Goal: Information Seeking & Learning: Learn about a topic

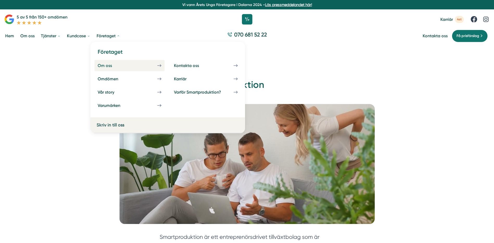
click at [107, 67] on div "Om oss" at bounding box center [111, 65] width 27 height 5
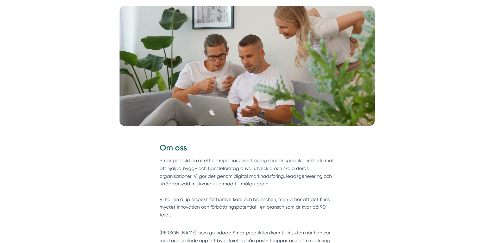
scroll to position [130, 0]
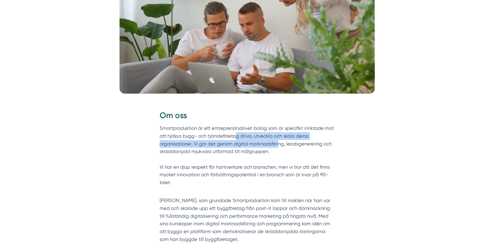
click at [278, 146] on p "Smartproduktion är ett entreprenörsdrivet bolag som är specifikt inriktade mot …" at bounding box center [247, 159] width 175 height 70
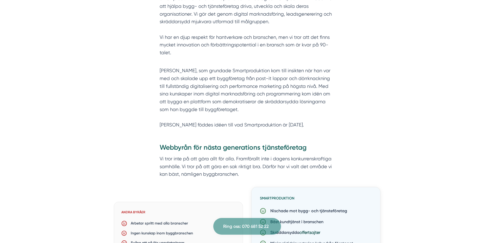
scroll to position [260, 0]
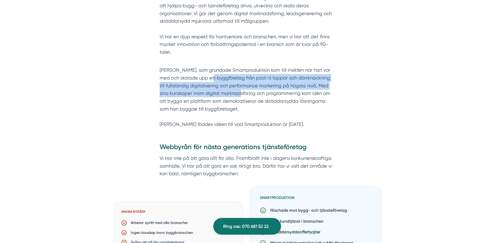
drag, startPoint x: 210, startPoint y: 76, endPoint x: 247, endPoint y: 92, distance: 40.1
click at [247, 92] on p "Victor, som grundade Smartproduktion kom till insikten när han var med och skal…" at bounding box center [247, 97] width 175 height 62
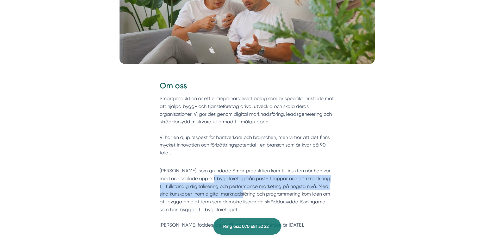
scroll to position [156, 0]
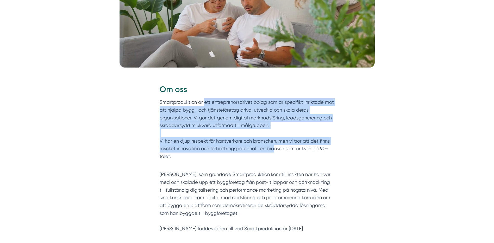
drag, startPoint x: 232, startPoint y: 121, endPoint x: 275, endPoint y: 150, distance: 52.1
click at [275, 150] on p "Smartproduktion är ett entreprenörsdrivet bolag som är specifikt inriktade mot …" at bounding box center [247, 133] width 175 height 70
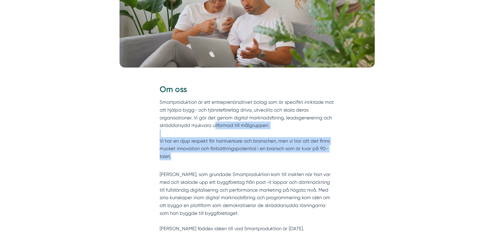
drag, startPoint x: 261, startPoint y: 154, endPoint x: 215, endPoint y: 123, distance: 55.5
click at [215, 123] on p "Smartproduktion är ett entreprenörsdrivet bolag som är specifikt inriktade mot …" at bounding box center [247, 133] width 175 height 70
click at [216, 123] on p "Smartproduktion är ett entreprenörsdrivet bolag som är specifikt inriktade mot …" at bounding box center [247, 133] width 175 height 70
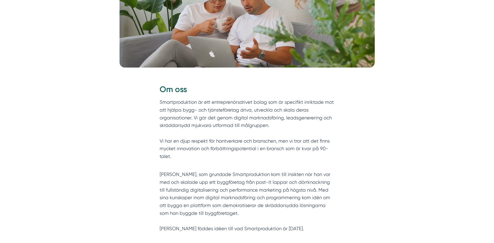
click at [179, 123] on p "Smartproduktion är ett entreprenörsdrivet bolag som är specifikt inriktade mot …" at bounding box center [247, 133] width 175 height 70
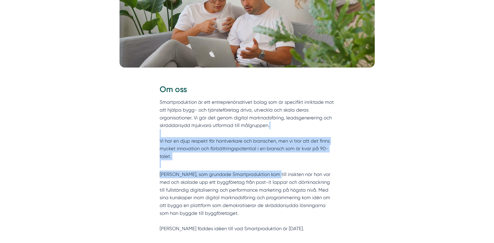
drag, startPoint x: 233, startPoint y: 132, endPoint x: 265, endPoint y: 168, distance: 48.7
click at [265, 168] on div "Om oss Smartproduktion är ett entreprenörsdrivet bolag som är specifikt inrikta…" at bounding box center [247, 158] width 175 height 149
click at [266, 168] on div "Om oss Smartproduktion är ett entreprenörsdrivet bolag som är specifikt inrikta…" at bounding box center [247, 158] width 175 height 149
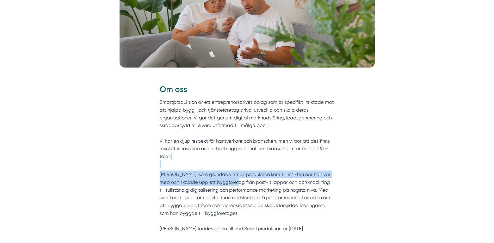
drag, startPoint x: 233, startPoint y: 179, endPoint x: 212, endPoint y: 160, distance: 28.0
click at [212, 160] on div "Om oss Smartproduktion är ett entreprenörsdrivet bolag som är specifikt inrikta…" at bounding box center [247, 158] width 175 height 149
click at [212, 160] on p "Smartproduktion är ett entreprenörsdrivet bolag som är specifikt inriktade mot …" at bounding box center [247, 133] width 175 height 70
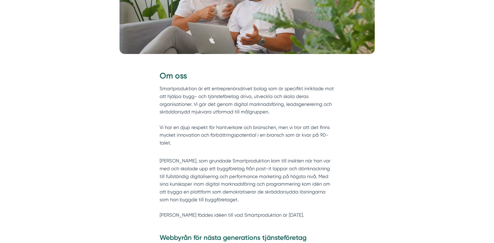
scroll to position [182, 0]
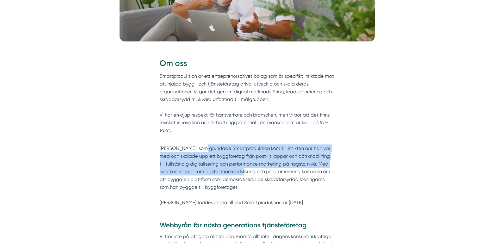
drag, startPoint x: 230, startPoint y: 162, endPoint x: 248, endPoint y: 171, distance: 20.0
click at [248, 171] on p "Victor, som grundade Smartproduktion kom till insikten när han var med och skal…" at bounding box center [247, 175] width 175 height 62
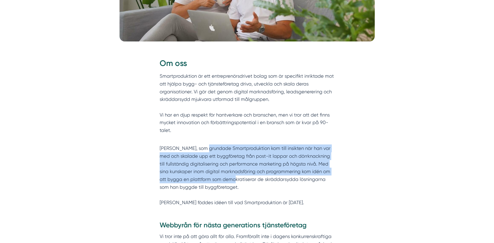
drag, startPoint x: 242, startPoint y: 179, endPoint x: 203, endPoint y: 146, distance: 50.8
click at [203, 146] on p "Victor, som grundade Smartproduktion kom till insikten när han var med och skal…" at bounding box center [247, 175] width 175 height 62
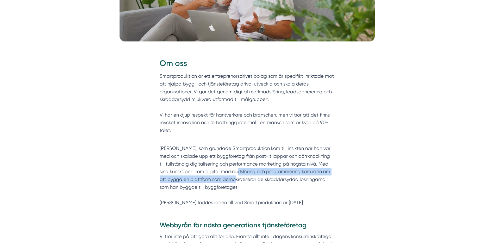
drag, startPoint x: 203, startPoint y: 146, endPoint x: 243, endPoint y: 170, distance: 46.7
click at [243, 170] on p "Victor, som grundade Smartproduktion kom till insikten när han var med och skal…" at bounding box center [247, 175] width 175 height 62
drag, startPoint x: 243, startPoint y: 170, endPoint x: 241, endPoint y: 173, distance: 3.0
click at [241, 173] on p "Victor, som grundade Smartproduktion kom till insikten när han var med och skal…" at bounding box center [247, 175] width 175 height 62
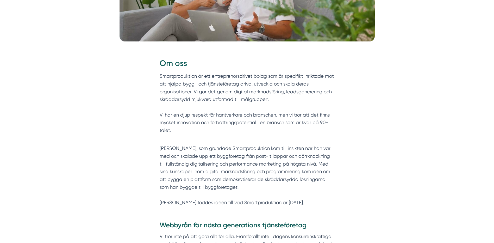
click at [172, 138] on p "Smartproduktion är ett entreprenörsdrivet bolag som är specifikt inriktade mot …" at bounding box center [247, 107] width 175 height 70
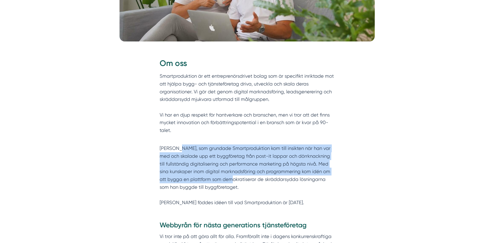
drag, startPoint x: 191, startPoint y: 161, endPoint x: 242, endPoint y: 183, distance: 56.0
click at [242, 183] on p "Victor, som grundade Smartproduktion kom till insikten när han var med och skal…" at bounding box center [247, 175] width 175 height 62
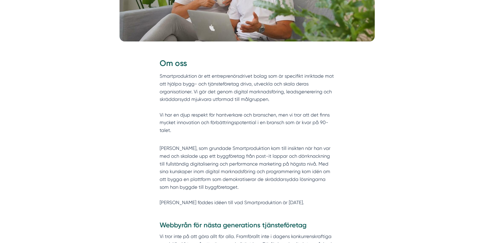
click at [245, 183] on p "Victor, som grundade Smartproduktion kom till insikten när han var med och skal…" at bounding box center [247, 175] width 175 height 62
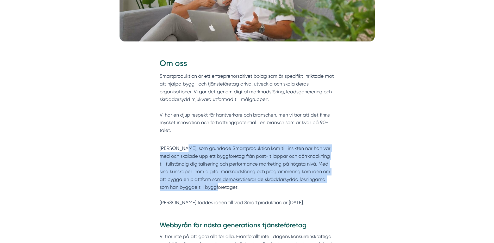
drag, startPoint x: 218, startPoint y: 181, endPoint x: 179, endPoint y: 144, distance: 53.8
click at [179, 144] on div "Om oss Smartproduktion är ett entreprenörsdrivet bolag som är specifikt inrikta…" at bounding box center [247, 132] width 175 height 149
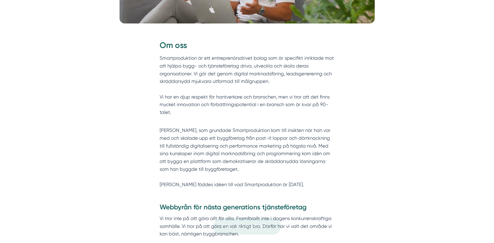
scroll to position [208, 0]
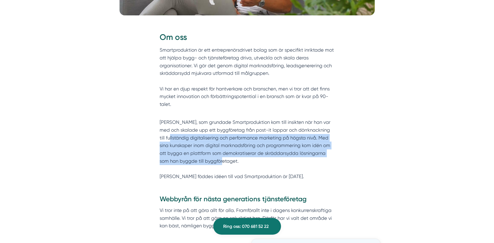
drag, startPoint x: 178, startPoint y: 139, endPoint x: 228, endPoint y: 162, distance: 55.0
click at [228, 162] on p "Victor, som grundade Smartproduktion kom till insikten när han var med och skal…" at bounding box center [247, 149] width 175 height 62
drag, startPoint x: 228, startPoint y: 162, endPoint x: 224, endPoint y: 165, distance: 4.8
click at [228, 162] on p "Victor, som grundade Smartproduktion kom till insikten när han var med och skal…" at bounding box center [247, 149] width 175 height 62
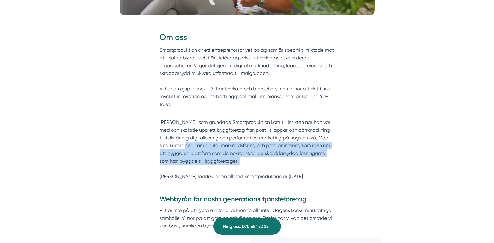
drag, startPoint x: 207, startPoint y: 161, endPoint x: 190, endPoint y: 142, distance: 25.8
click at [190, 142] on p "Victor, som grundade Smartproduktion kom till insikten när han var med och skal…" at bounding box center [247, 149] width 175 height 62
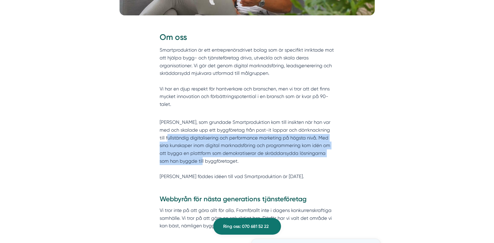
drag, startPoint x: 175, startPoint y: 139, endPoint x: 207, endPoint y: 159, distance: 37.9
click at [207, 159] on p "Victor, som grundade Smartproduktion kom till insikten när han var med och skal…" at bounding box center [247, 149] width 175 height 62
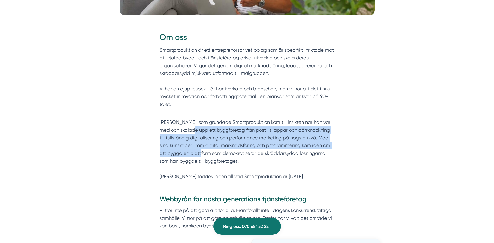
drag, startPoint x: 208, startPoint y: 150, endPoint x: 190, endPoint y: 130, distance: 26.7
click at [190, 130] on p "Victor, som grundade Smartproduktion kom till insikten när han var med och skal…" at bounding box center [247, 149] width 175 height 62
drag, startPoint x: 190, startPoint y: 130, endPoint x: 170, endPoint y: 137, distance: 21.2
click at [170, 137] on p "Victor, som grundade Smartproduktion kom till insikten när han var med och skal…" at bounding box center [247, 149] width 175 height 62
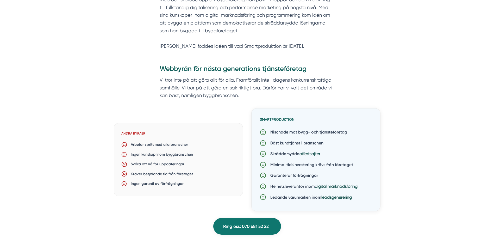
scroll to position [365, 0]
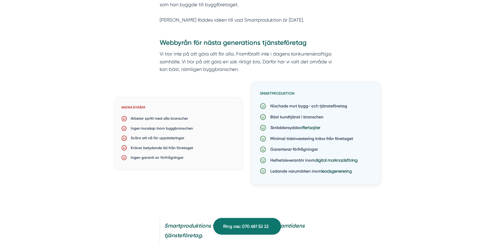
drag, startPoint x: 139, startPoint y: 118, endPoint x: 181, endPoint y: 115, distance: 42.2
click at [181, 115] on p "Arbetar spritt med alla branscher" at bounding box center [157, 118] width 61 height 6
drag, startPoint x: 175, startPoint y: 125, endPoint x: 152, endPoint y: 119, distance: 23.4
click at [152, 119] on div "Andra byråer Arbetar spritt med alla branscher Ingen kunskap inom byggbranschen…" at bounding box center [178, 133] width 129 height 73
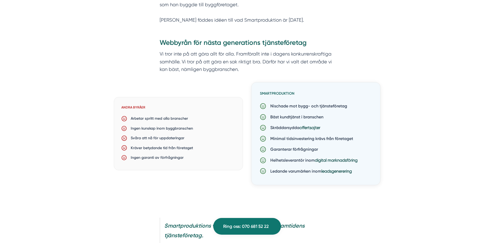
click at [152, 119] on p "Arbetar spritt med alla branscher" at bounding box center [157, 118] width 61 height 6
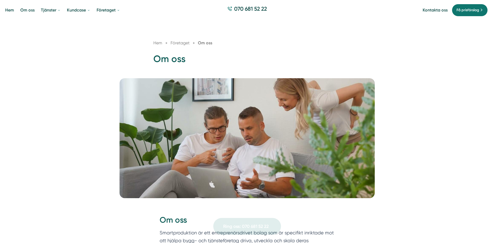
scroll to position [0, 0]
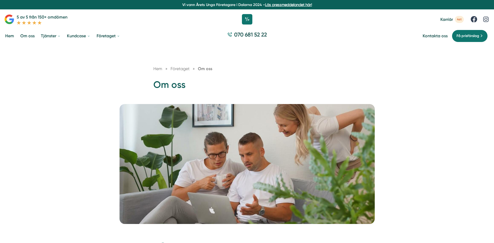
click at [8, 36] on link "Hem" at bounding box center [9, 35] width 11 height 13
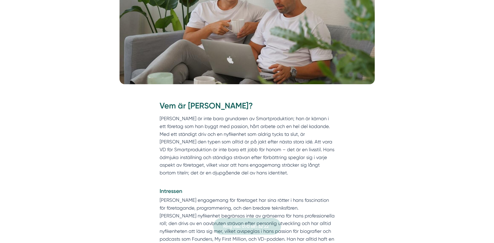
scroll to position [156, 0]
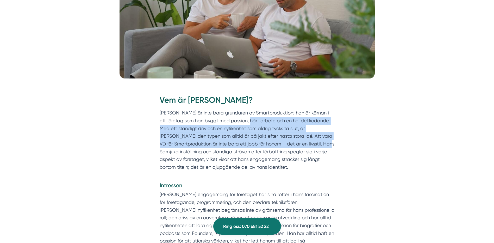
drag, startPoint x: 239, startPoint y: 122, endPoint x: 285, endPoint y: 142, distance: 49.9
click at [285, 142] on p "Victor Blomberg är inte bara grundaren av Smartproduktion; han är kärnan i ett …" at bounding box center [247, 144] width 175 height 70
drag, startPoint x: 285, startPoint y: 142, endPoint x: 283, endPoint y: 146, distance: 3.8
click at [285, 142] on p "Victor Blomberg är inte bara grundaren av Smartproduktion; han är kärnan i ett …" at bounding box center [247, 144] width 175 height 70
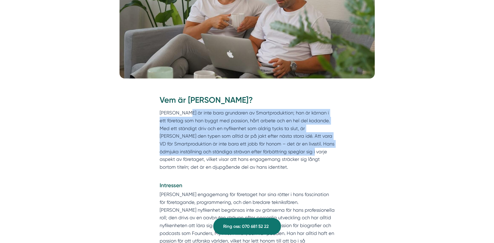
drag, startPoint x: 264, startPoint y: 149, endPoint x: 184, endPoint y: 116, distance: 86.5
click at [184, 116] on p "Victor Blomberg är inte bara grundaren av Smartproduktion; han är kärnan i ett …" at bounding box center [247, 144] width 175 height 70
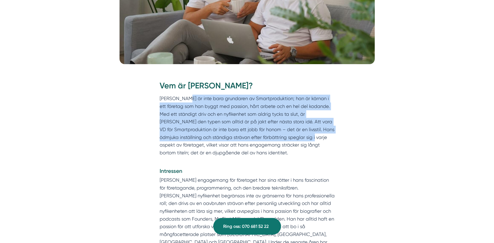
scroll to position [208, 0]
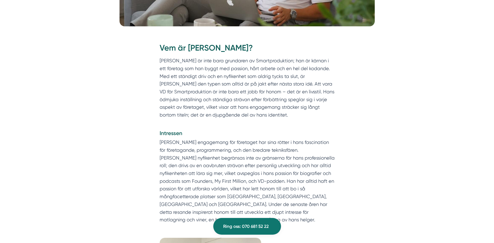
click at [265, 183] on p "Victors djupa engagemang för företaget har sina rötter i hans fascination för f…" at bounding box center [247, 180] width 175 height 85
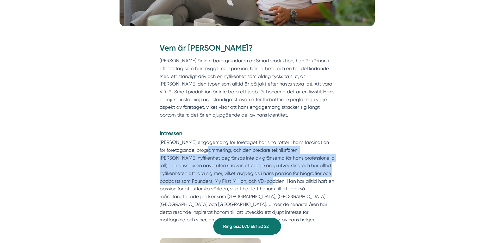
drag, startPoint x: 253, startPoint y: 178, endPoint x: 201, endPoint y: 148, distance: 59.7
click at [201, 148] on p "Victors djupa engagemang för företaget har sina rötter i hans fascination för f…" at bounding box center [247, 180] width 175 height 85
click at [202, 147] on p "Victors djupa engagemang för företaget har sina rötter i hans fascination för f…" at bounding box center [247, 180] width 175 height 85
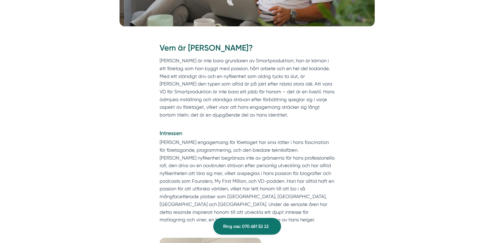
click at [311, 179] on p "Victors djupa engagemang för företaget har sina rötter i hans fascination för f…" at bounding box center [247, 180] width 175 height 85
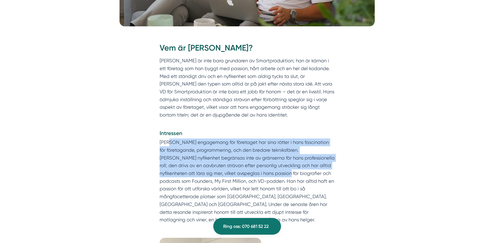
drag, startPoint x: 255, startPoint y: 174, endPoint x: 168, endPoint y: 146, distance: 91.7
click at [168, 146] on p "Victors djupa engagemang för företaget har sina rötter i hans fascination för f…" at bounding box center [247, 180] width 175 height 85
drag, startPoint x: 168, startPoint y: 146, endPoint x: 170, endPoint y: 149, distance: 4.1
click at [170, 149] on p "Victors djupa engagemang för företaget har sina rötter i hans fascination för f…" at bounding box center [247, 180] width 175 height 85
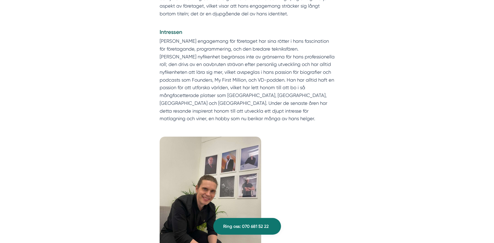
scroll to position [312, 0]
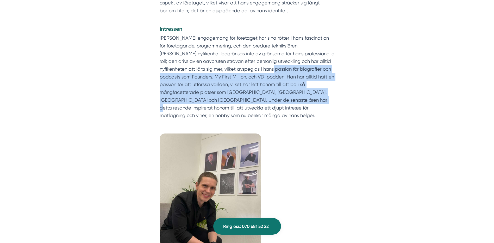
drag, startPoint x: 240, startPoint y: 71, endPoint x: 253, endPoint y: 99, distance: 30.8
click at [253, 99] on p "Victors djupa engagemang för företaget har sina rötter i hans fascination för f…" at bounding box center [247, 76] width 175 height 85
click at [252, 99] on p "Victors djupa engagemang för företaget har sina rötter i hans fascination för f…" at bounding box center [247, 76] width 175 height 85
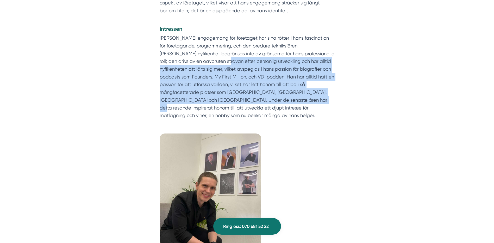
drag, startPoint x: 234, startPoint y: 85, endPoint x: 201, endPoint y: 59, distance: 41.8
click at [201, 59] on p "Victors djupa engagemang för företaget har sina rötter i hans fascination för f…" at bounding box center [247, 76] width 175 height 85
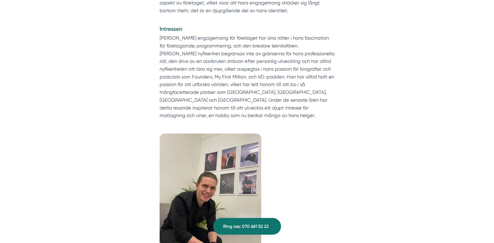
click at [199, 59] on p "Victors djupa engagemang för företaget har sina rötter i hans fascination för f…" at bounding box center [247, 76] width 175 height 85
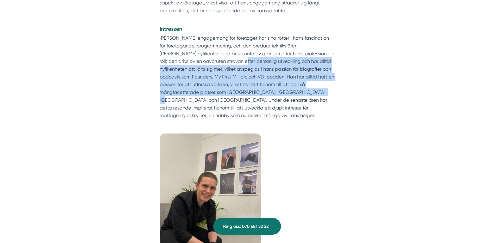
drag, startPoint x: 226, startPoint y: 70, endPoint x: 272, endPoint y: 93, distance: 51.8
click at [272, 93] on p "Victors djupa engagemang för företaget har sina rötter i hans fascination för f…" at bounding box center [247, 76] width 175 height 85
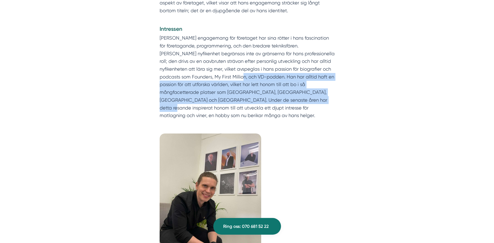
drag, startPoint x: 250, startPoint y: 94, endPoint x: 224, endPoint y: 79, distance: 30.6
click at [224, 79] on p "Victors djupa engagemang för företaget har sina rötter i hans fascination för f…" at bounding box center [247, 76] width 175 height 85
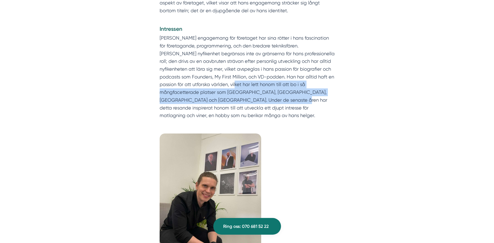
drag, startPoint x: 228, startPoint y: 92, endPoint x: 233, endPoint y: 99, distance: 8.7
click at [233, 99] on p "Victors djupa engagemang för företaget har sina rötter i hans fascination för f…" at bounding box center [247, 76] width 175 height 85
click at [232, 99] on p "Victors djupa engagemang för företaget har sina rötter i hans fascination för f…" at bounding box center [247, 76] width 175 height 85
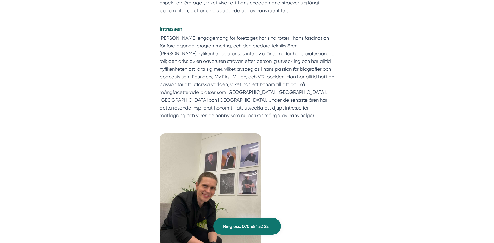
click at [185, 83] on p "Victors djupa engagemang för företaget har sina rötter i hans fascination för f…" at bounding box center [247, 76] width 175 height 85
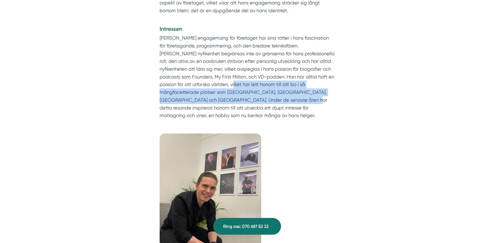
drag, startPoint x: 217, startPoint y: 83, endPoint x: 245, endPoint y: 99, distance: 32.1
click at [245, 99] on p "Victors djupa engagemang för företaget har sina rötter i hans fascination för f…" at bounding box center [247, 76] width 175 height 85
drag, startPoint x: 239, startPoint y: 101, endPoint x: 205, endPoint y: 85, distance: 36.9
click at [205, 85] on p "Victors djupa engagemang för företaget har sina rötter i hans fascination för f…" at bounding box center [247, 76] width 175 height 85
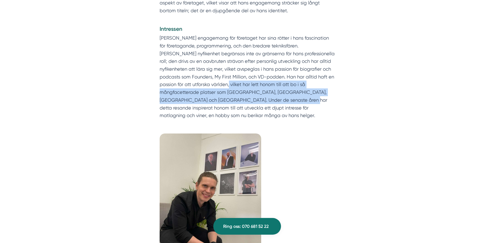
click at [205, 85] on p "Victors djupa engagemang för företaget har sina rötter i hans fascination för f…" at bounding box center [247, 76] width 175 height 85
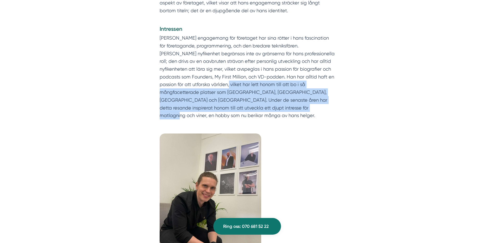
drag, startPoint x: 205, startPoint y: 85, endPoint x: 256, endPoint y: 105, distance: 54.3
click at [256, 105] on p "Victors djupa engagemang för företaget har sina rötter i hans fascination för f…" at bounding box center [247, 76] width 175 height 85
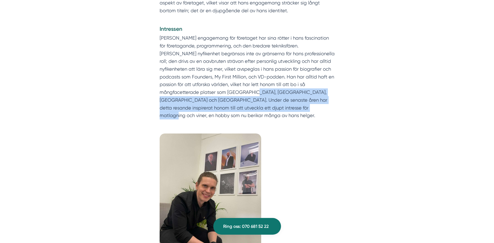
drag, startPoint x: 241, startPoint y: 102, endPoint x: 210, endPoint y: 89, distance: 33.8
click at [210, 89] on p "Victors djupa engagemang för företaget har sina rötter i hans fascination för f…" at bounding box center [247, 76] width 175 height 85
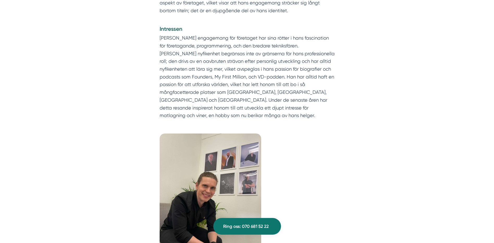
drag, startPoint x: 210, startPoint y: 89, endPoint x: 194, endPoint y: 92, distance: 15.9
click at [194, 92] on p "Victors djupa engagemang för företaget har sina rötter i hans fascination för f…" at bounding box center [247, 76] width 175 height 85
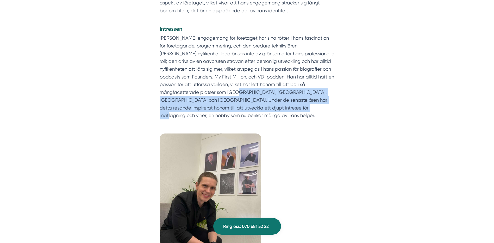
drag, startPoint x: 194, startPoint y: 92, endPoint x: 243, endPoint y: 105, distance: 50.8
click at [243, 105] on p "Victors djupa engagemang för företaget har sina rötter i hans fascination för f…" at bounding box center [247, 76] width 175 height 85
drag, startPoint x: 243, startPoint y: 105, endPoint x: 214, endPoint y: 105, distance: 28.9
click at [214, 105] on p "Victors djupa engagemang för företaget har sina rötter i hans fascination för f…" at bounding box center [247, 76] width 175 height 85
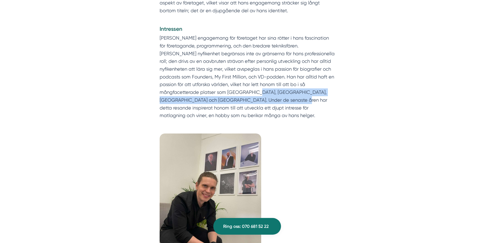
drag, startPoint x: 234, startPoint y: 104, endPoint x: 210, endPoint y: 92, distance: 26.3
click at [210, 92] on p "Victors djupa engagemang för företaget har sina rötter i hans fascination för f…" at bounding box center [247, 76] width 175 height 85
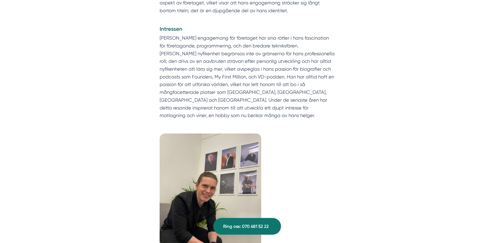
click at [301, 111] on p "Victors djupa engagemang för företaget har sina rötter i hans fascination för f…" at bounding box center [247, 76] width 175 height 85
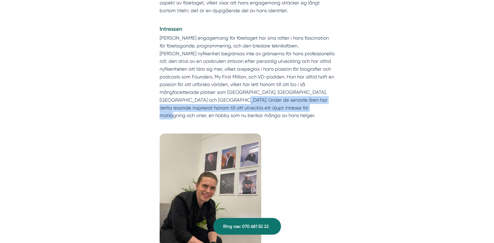
drag, startPoint x: 250, startPoint y: 111, endPoint x: 179, endPoint y: 99, distance: 71.8
click at [179, 99] on p "Victors djupa engagemang för företaget har sina rötter i hans fascination för f…" at bounding box center [247, 76] width 175 height 85
drag, startPoint x: 176, startPoint y: 101, endPoint x: 212, endPoint y: 105, distance: 36.1
click at [212, 105] on p "Victors djupa engagemang för företaget har sina rötter i hans fascination för f…" at bounding box center [247, 76] width 175 height 85
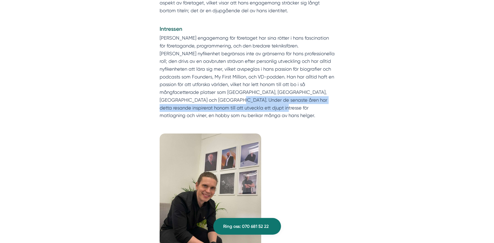
click at [212, 105] on p "Victors djupa engagemang för företaget har sina rötter i hans fascination för f…" at bounding box center [247, 76] width 175 height 85
drag, startPoint x: 204, startPoint y: 110, endPoint x: 180, endPoint y: 98, distance: 26.9
click at [180, 98] on p "Victors djupa engagemang för företaget har sina rötter i hans fascination för f…" at bounding box center [247, 76] width 175 height 85
click at [296, 102] on p "Victors djupa engagemang för företaget har sina rötter i hans fascination för f…" at bounding box center [247, 76] width 175 height 85
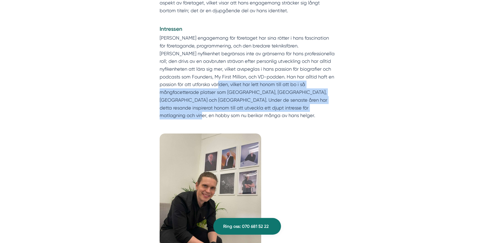
drag, startPoint x: 283, startPoint y: 109, endPoint x: 197, endPoint y: 88, distance: 88.0
click at [197, 88] on p "Victors djupa engagemang för företaget har sina rötter i hans fascination för f…" at bounding box center [247, 76] width 175 height 85
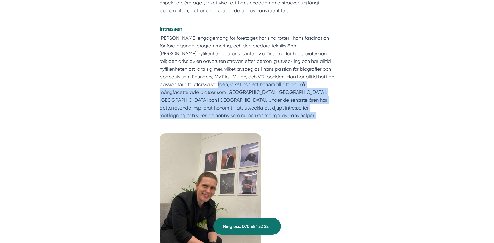
drag, startPoint x: 197, startPoint y: 88, endPoint x: 287, endPoint y: 110, distance: 92.6
click at [287, 110] on p "Victors djupa engagemang för företaget har sina rötter i hans fascination för f…" at bounding box center [247, 76] width 175 height 85
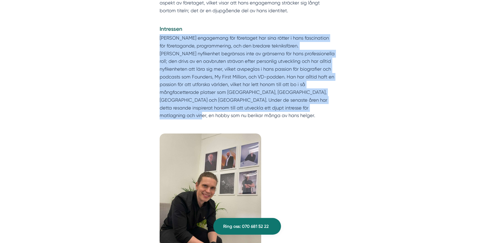
drag, startPoint x: 262, startPoint y: 105, endPoint x: 159, endPoint y: 39, distance: 122.1
click at [160, 39] on p "Victors djupa engagemang för företaget har sina rötter i hans fascination för f…" at bounding box center [247, 76] width 175 height 85
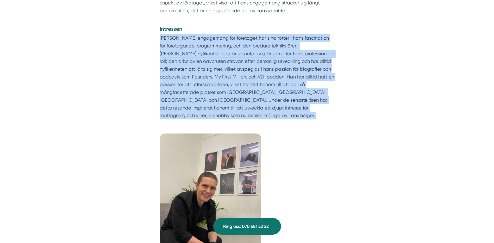
drag, startPoint x: 159, startPoint y: 39, endPoint x: 289, endPoint y: 107, distance: 145.8
click at [289, 107] on p "Victors djupa engagemang för företaget har sina rötter i hans fascination för f…" at bounding box center [247, 76] width 175 height 85
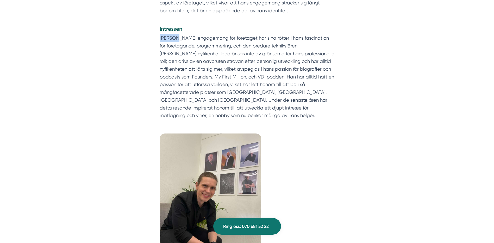
drag, startPoint x: 288, startPoint y: 107, endPoint x: 161, endPoint y: 36, distance: 145.5
click at [161, 36] on p "Victors djupa engagemang för företaget har sina rötter i hans fascination för f…" at bounding box center [247, 76] width 175 height 85
click at [160, 36] on p "Victors djupa engagemang för företaget har sina rötter i hans fascination för f…" at bounding box center [247, 76] width 175 height 85
click at [161, 39] on p "Victors djupa engagemang för företaget har sina rötter i hans fascination för f…" at bounding box center [247, 76] width 175 height 85
click at [287, 106] on p "Victors djupa engagemang för företaget har sina rötter i hans fascination för f…" at bounding box center [247, 76] width 175 height 85
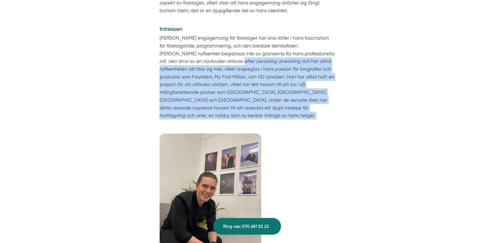
drag, startPoint x: 246, startPoint y: 81, endPoint x: 217, endPoint y: 63, distance: 33.9
click at [217, 63] on p "Victors djupa engagemang för företaget har sina rötter i hans fascination för f…" at bounding box center [247, 76] width 175 height 85
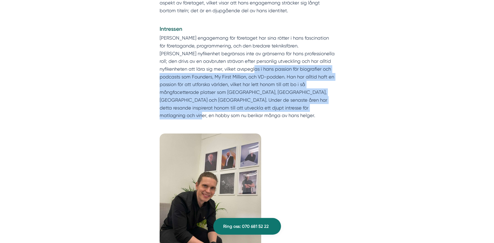
drag, startPoint x: 266, startPoint y: 93, endPoint x: 287, endPoint y: 106, distance: 24.9
click at [287, 106] on p "Victors djupa engagemang för företaget har sina rötter i hans fascination för f…" at bounding box center [247, 76] width 175 height 85
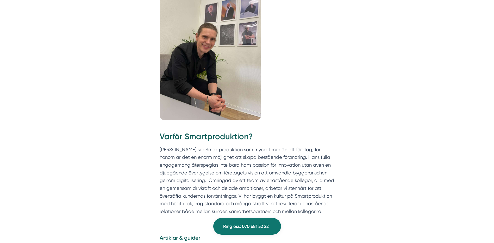
scroll to position [469, 0]
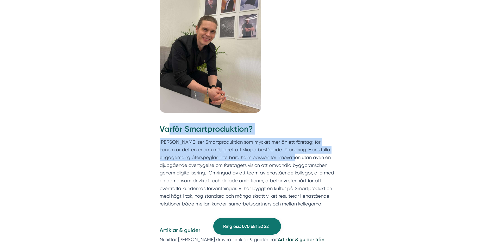
drag, startPoint x: 169, startPoint y: 127, endPoint x: 282, endPoint y: 153, distance: 116.2
click at [282, 153] on div "Varför Smartproduktion? Victor ser Smartproduktion som mycket mer än ett företa…" at bounding box center [247, 165] width 175 height 84
click at [282, 153] on p "Victor ser Smartproduktion som mycket mer än ett företag; för honom är det en e…" at bounding box center [247, 173] width 175 height 70
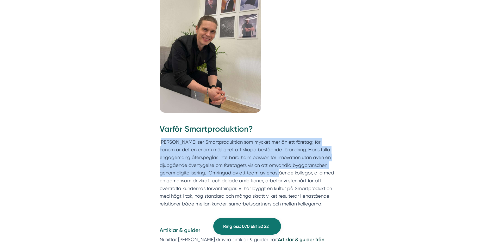
drag
click at [162, 138] on p "Victor ser Smartproduktion som mycket mer än ett företag; för honom är det en e…" at bounding box center [247, 173] width 175 height 70
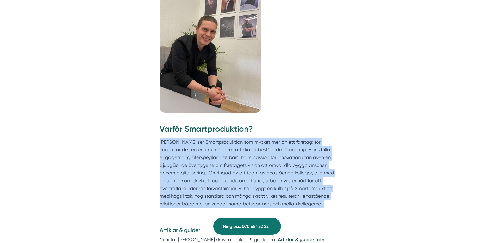
click at [326, 193] on p "Victor ser Smartproduktion som mycket mer än ett företag; för honom är det en e…" at bounding box center [247, 173] width 175 height 70
click at [325, 193] on p "Victor ser Smartproduktion som mycket mer än ett företag; för honom är det en e…" at bounding box center [247, 173] width 175 height 70
click at [158, 133] on div "Varför Smartproduktion? Victor ser Smartproduktion som mycket mer än ett företa…" at bounding box center [247, 167] width 200 height 103
click at [158, 132] on div "Varför Smartproduktion? Victor ser Smartproduktion som mycket mer än ett företa…" at bounding box center [247, 167] width 200 height 103
click at [341, 195] on div "Varför Smartproduktion? Victor ser Smartproduktion som mycket mer än ett företa…" at bounding box center [247, 167] width 200 height 103
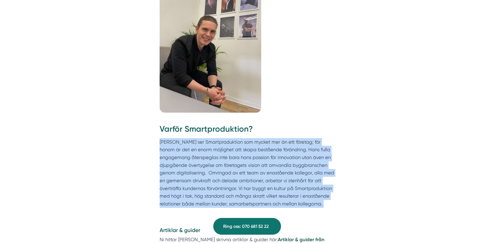
click at [341, 195] on div "Varför Smartproduktion? Victor ser Smartproduktion som mycket mer än ett företa…" at bounding box center [247, 167] width 200 height 103
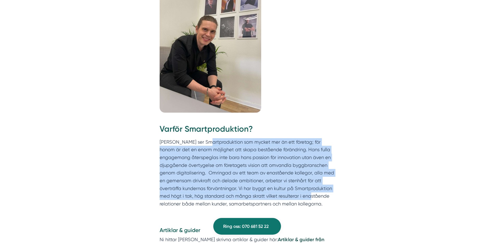
click at [205, 138] on p "Victor ser Smartproduktion som mycket mer än ett företag; för honom är det en e…" at bounding box center [247, 173] width 175 height 70
click at [204, 138] on p "Victor ser Smartproduktion som mycket mer än ett företag; för honom är det en e…" at bounding box center [247, 173] width 175 height 70
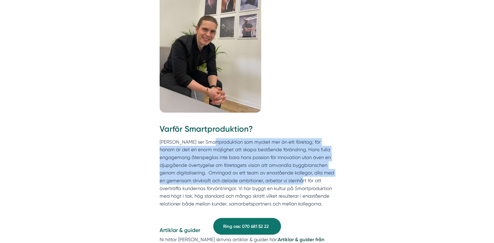
click at [307, 175] on p "Victor ser Smartproduktion som mycket mer än ett företag; för honom är det en e…" at bounding box center [247, 173] width 175 height 70
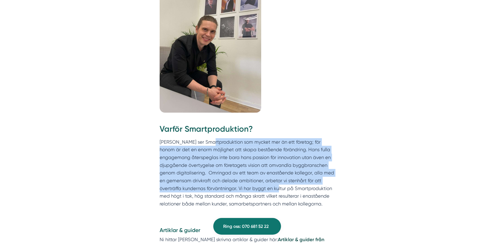
click at [294, 185] on p "Victor ser Smartproduktion som mycket mer än ett företag; för honom är det en e…" at bounding box center [247, 173] width 175 height 70
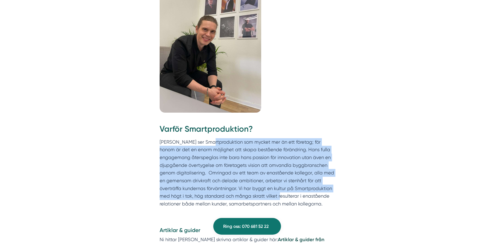
click at [295, 187] on p "Victor ser Smartproduktion som mycket mer än ett företag; för honom är det en e…" at bounding box center [247, 173] width 175 height 70
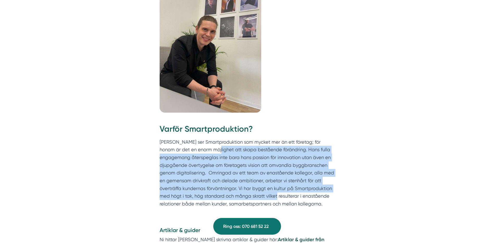
click at [196, 141] on p "Victor ser Smartproduktion som mycket mer än ett företag; för honom är det en e…" at bounding box center [247, 173] width 175 height 70
click at [325, 187] on p "Victor ser Smartproduktion som mycket mer än ett företag; för honom är det en e…" at bounding box center [247, 173] width 175 height 70
click at [325, 188] on p "Victor ser Smartproduktion som mycket mer än ett företag; för honom är det en e…" at bounding box center [247, 173] width 175 height 70
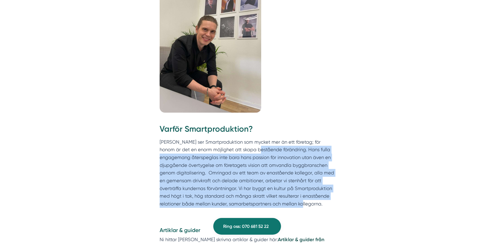
click at [239, 141] on p "Victor ser Smartproduktion som mycket mer än ett företag; för honom är det en e…" at bounding box center [247, 173] width 175 height 70
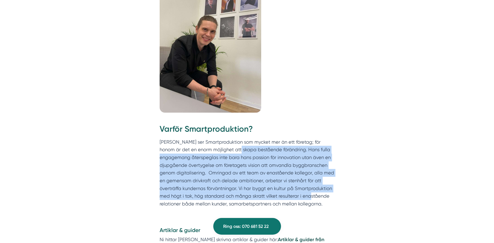
click at [309, 184] on p "Victor ser Smartproduktion som mycket mer än ett företag; för honom är det en e…" at bounding box center [247, 173] width 175 height 70
click at [309, 185] on p "Victor ser Smartproduktion som mycket mer än ett företag; för honom är det en e…" at bounding box center [247, 173] width 175 height 70
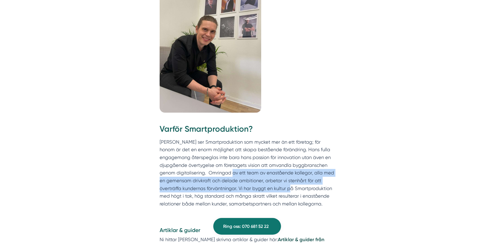
click at [222, 164] on p "Victor ser Smartproduktion som mycket mer än ett företag; för honom är det en e…" at bounding box center [247, 173] width 175 height 70
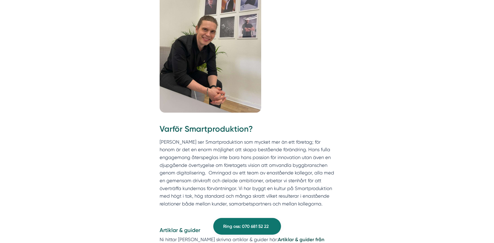
click at [214, 159] on p "Victor ser Smartproduktion som mycket mer än ett företag; för honom är det en e…" at bounding box center [247, 173] width 175 height 70
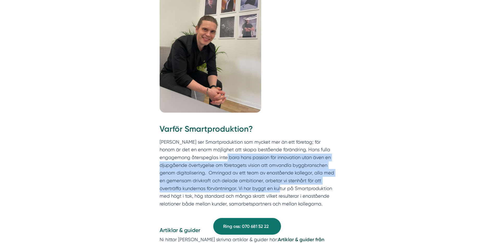
click at [296, 179] on p "Victor ser Smartproduktion som mycket mer än ett företag; för honom är det en e…" at bounding box center [247, 173] width 175 height 70
click at [296, 178] on p "Victor ser Smartproduktion som mycket mer än ett företag; för honom är det en e…" at bounding box center [247, 173] width 175 height 70
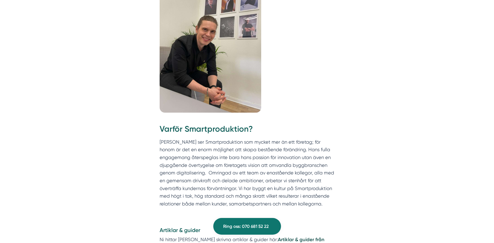
click at [208, 148] on p "Victor ser Smartproduktion som mycket mer än ett företag; för honom är det en e…" at bounding box center [247, 173] width 175 height 70
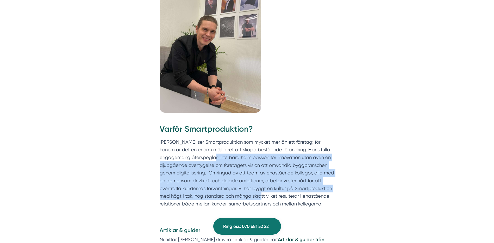
click at [272, 187] on p "Victor ser Smartproduktion som mycket mer än ett företag; för honom är det en e…" at bounding box center [247, 173] width 175 height 70
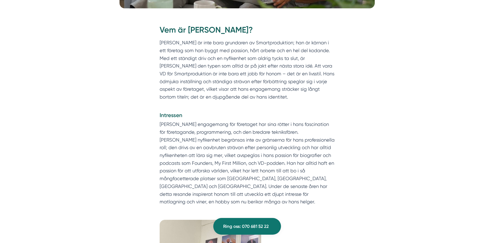
scroll to position [156, 0]
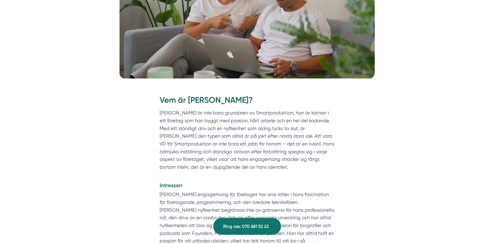
click at [188, 99] on h2 "Vem är Victor Blomberg?" at bounding box center [247, 101] width 175 height 15
copy h2 "[PERSON_NAME]"
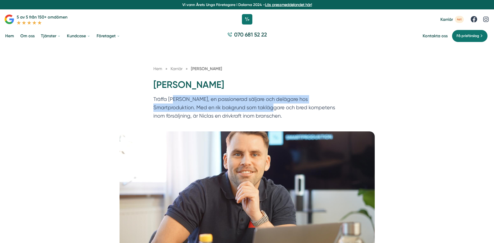
drag, startPoint x: 173, startPoint y: 99, endPoint x: 261, endPoint y: 108, distance: 88.1
click at [261, 108] on p "Träffa Niclas Henriksson, en passionerad säljare och delägare hos Smartprodukti…" at bounding box center [246, 108] width 187 height 27
drag, startPoint x: 225, startPoint y: 107, endPoint x: 185, endPoint y: 93, distance: 42.1
click at [185, 93] on div "Hem » Karriär » Niclas Henriksson Niclas Henriksson Träffa Niclas Henriksson, e…" at bounding box center [247, 93] width 200 height 57
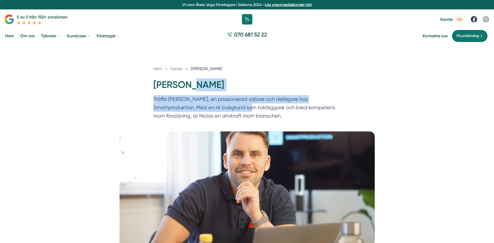
click at [185, 93] on h1 "Niclas Henriksson" at bounding box center [246, 86] width 187 height 17
drag, startPoint x: 154, startPoint y: 98, endPoint x: 220, endPoint y: 111, distance: 67.9
click at [220, 111] on p "Träffa Niclas Henriksson, en passionerad säljare och delägare hos Smartprodukti…" at bounding box center [246, 108] width 187 height 27
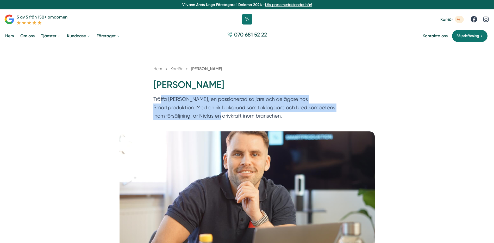
drag, startPoint x: 193, startPoint y: 113, endPoint x: 160, endPoint y: 99, distance: 36.2
click at [160, 99] on p "Träffa Niclas Henriksson, en passionerad säljare och delägare hos Smartprodukti…" at bounding box center [246, 108] width 187 height 27
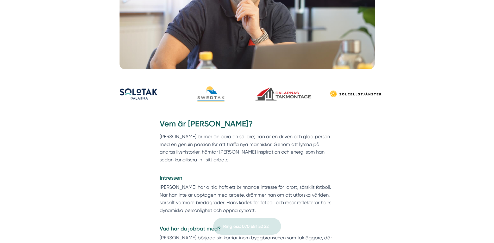
scroll to position [234, 0]
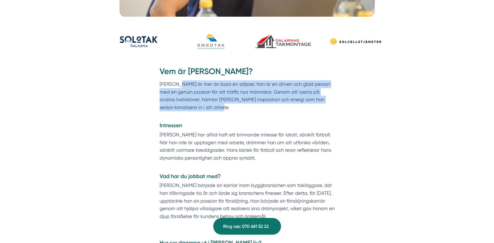
drag, startPoint x: 232, startPoint y: 102, endPoint x: 236, endPoint y: 104, distance: 4.3
click at [236, 104] on p "Niclas Henriksson är mer än bara en säljare; han är en driven och glad person m…" at bounding box center [247, 99] width 175 height 39
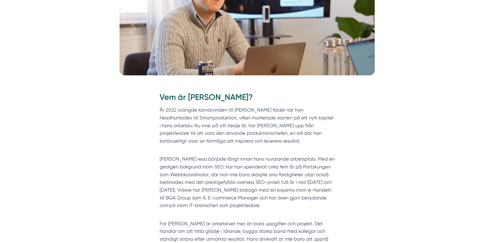
scroll to position [156, 0]
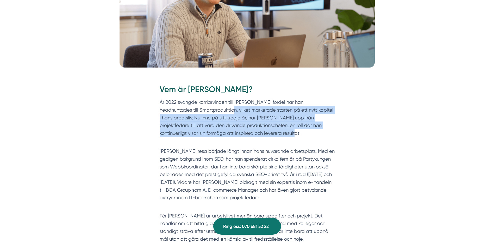
drag, startPoint x: 234, startPoint y: 113, endPoint x: 250, endPoint y: 136, distance: 28.0
click at [250, 136] on p "År 2022 svängde karriärvinden till [PERSON_NAME] fördel när han headhuntades ti…" at bounding box center [247, 121] width 175 height 46
click at [212, 109] on p "År 2022 svängde karriärvinden till [PERSON_NAME] fördel när han headhuntades ti…" at bounding box center [247, 121] width 175 height 46
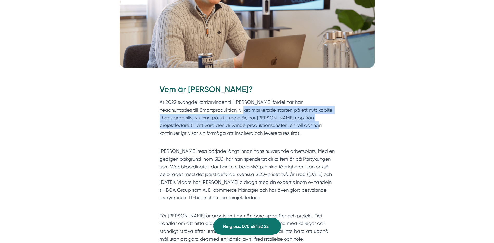
drag, startPoint x: 258, startPoint y: 116, endPoint x: 270, endPoint y: 131, distance: 19.2
click at [270, 131] on p "År 2022 svängde karriärvinden till [PERSON_NAME] fördel när han headhuntades ti…" at bounding box center [247, 121] width 175 height 46
click at [269, 132] on p "År 2022 svängde karriärvinden till [PERSON_NAME] fördel när han headhuntades ti…" at bounding box center [247, 121] width 175 height 46
click at [221, 108] on p "År 2022 svängde karriärvinden till [PERSON_NAME] fördel när han headhuntades ti…" at bounding box center [247, 121] width 175 height 46
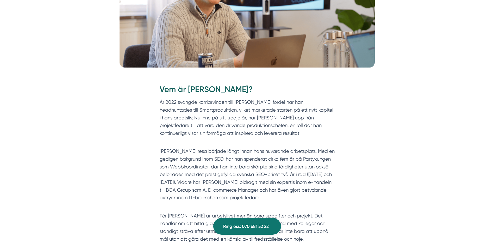
click at [221, 107] on p "År 2022 svängde karriärvinden till [PERSON_NAME] fördel när han headhuntades ti…" at bounding box center [247, 121] width 175 height 46
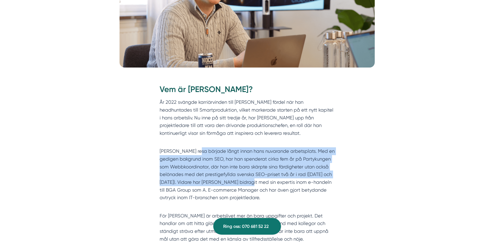
drag, startPoint x: 228, startPoint y: 165, endPoint x: 263, endPoint y: 182, distance: 38.3
click at [263, 182] on p "[PERSON_NAME] resa började långt innan hans nuvarande arbetsplats. Med en gedig…" at bounding box center [247, 178] width 175 height 62
drag, startPoint x: 263, startPoint y: 182, endPoint x: 258, endPoint y: 184, distance: 4.8
click at [263, 182] on p "[PERSON_NAME] resa började långt innan hans nuvarande arbetsplats. Med en gedig…" at bounding box center [247, 178] width 175 height 62
drag, startPoint x: 258, startPoint y: 184, endPoint x: 216, endPoint y: 151, distance: 53.3
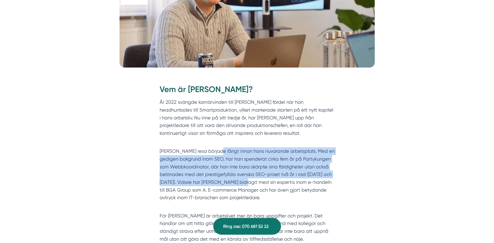
click at [216, 151] on p "[PERSON_NAME] resa började långt innan hans nuvarande arbetsplats. Med en gedig…" at bounding box center [247, 178] width 175 height 62
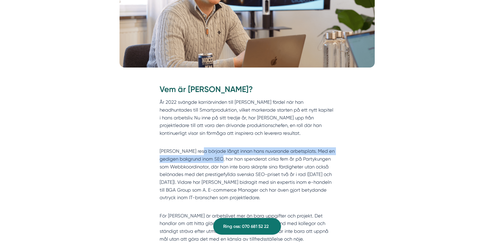
drag, startPoint x: 201, startPoint y: 154, endPoint x: 232, endPoint y: 161, distance: 32.0
click at [232, 161] on p "[PERSON_NAME] resa började långt innan hans nuvarande arbetsplats. Med en gedig…" at bounding box center [247, 178] width 175 height 62
click at [233, 161] on p "[PERSON_NAME] resa började långt innan hans nuvarande arbetsplats. Med en gedig…" at bounding box center [247, 178] width 175 height 62
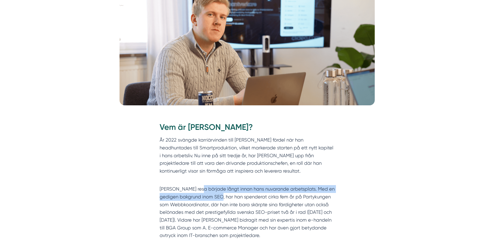
scroll to position [182, 0]
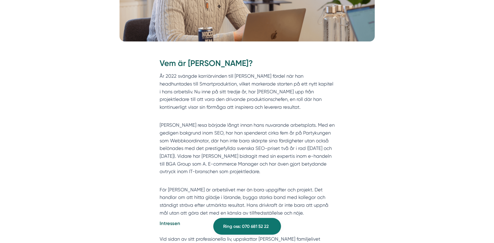
click at [203, 148] on p "[PERSON_NAME] resa började långt innan hans nuvarande arbetsplats. Med en gedig…" at bounding box center [247, 152] width 175 height 62
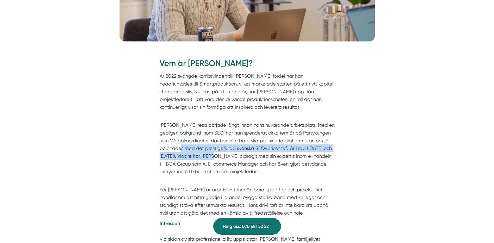
drag, startPoint x: 228, startPoint y: 147, endPoint x: 230, endPoint y: 163, distance: 16.0
click at [230, 163] on p "[PERSON_NAME] resa började långt innan hans nuvarande arbetsplats. Med en gedig…" at bounding box center [247, 152] width 175 height 62
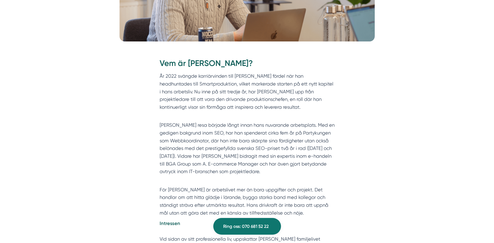
drag, startPoint x: 230, startPoint y: 163, endPoint x: 230, endPoint y: 170, distance: 6.5
click at [230, 170] on p "[PERSON_NAME] resa började långt innan hans nuvarande arbetsplats. Med en gedig…" at bounding box center [247, 152] width 175 height 62
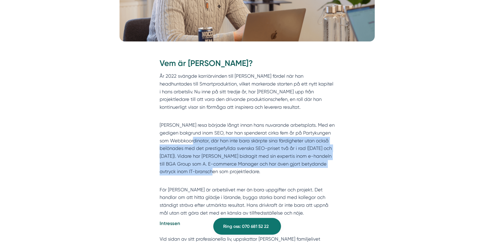
drag, startPoint x: 220, startPoint y: 166, endPoint x: 204, endPoint y: 141, distance: 30.0
click at [204, 141] on p "[PERSON_NAME] resa började långt innan hans nuvarande arbetsplats. Med en gedig…" at bounding box center [247, 152] width 175 height 62
drag, startPoint x: 204, startPoint y: 141, endPoint x: 264, endPoint y: 141, distance: 60.2
click at [264, 141] on p "[PERSON_NAME] resa började långt innan hans nuvarande arbetsplats. Med en gedig…" at bounding box center [247, 152] width 175 height 62
click at [282, 167] on p "[PERSON_NAME] resa började långt innan hans nuvarande arbetsplats. Med en gedig…" at bounding box center [247, 152] width 175 height 62
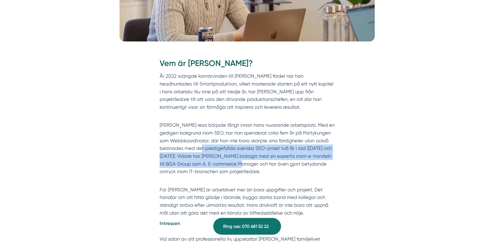
drag, startPoint x: 258, startPoint y: 167, endPoint x: 211, endPoint y: 152, distance: 49.0
click at [211, 152] on p "[PERSON_NAME] resa började långt innan hans nuvarande arbetsplats. Med en gedig…" at bounding box center [247, 152] width 175 height 62
click at [210, 152] on p "[PERSON_NAME] resa började långt innan hans nuvarande arbetsplats. Med en gedig…" at bounding box center [247, 152] width 175 height 62
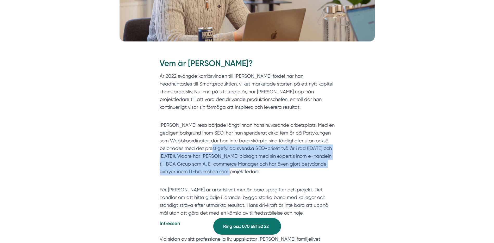
drag, startPoint x: 250, startPoint y: 155, endPoint x: 289, endPoint y: 170, distance: 41.8
click at [289, 170] on p "[PERSON_NAME] resa började långt innan hans nuvarande arbetsplats. Med en gedig…" at bounding box center [247, 152] width 175 height 62
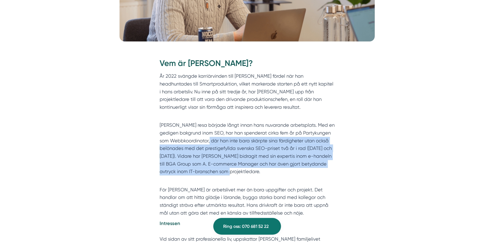
drag, startPoint x: 269, startPoint y: 168, endPoint x: 219, endPoint y: 141, distance: 57.2
click at [219, 141] on p "[PERSON_NAME] resa började långt innan hans nuvarande arbetsplats. Med en gedig…" at bounding box center [247, 152] width 175 height 62
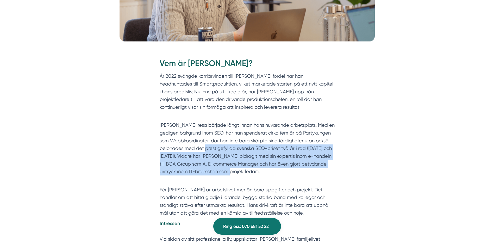
drag, startPoint x: 222, startPoint y: 148, endPoint x: 254, endPoint y: 170, distance: 39.0
click at [254, 170] on p "[PERSON_NAME] resa började långt innan hans nuvarande arbetsplats. Med en gedig…" at bounding box center [247, 152] width 175 height 62
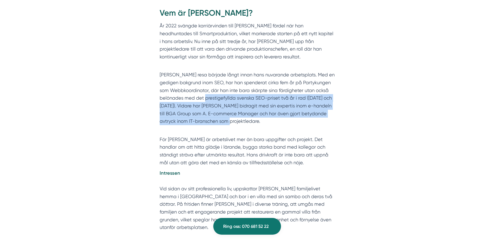
scroll to position [234, 0]
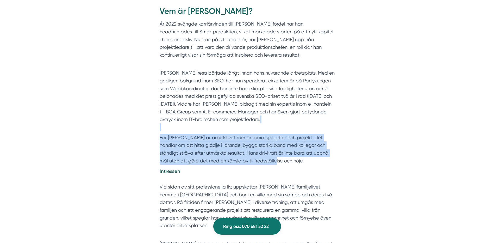
drag, startPoint x: 205, startPoint y: 130, endPoint x: 245, endPoint y: 160, distance: 49.6
click at [245, 160] on div "Vem är [PERSON_NAME]? År 2022 svängde karriärvinden till [PERSON_NAME] fördel n…" at bounding box center [247, 145] width 175 height 280
click at [245, 161] on p "För [PERSON_NAME] är arbetslivet mer än bara uppgifter och projekt. Det handlar…" at bounding box center [247, 149] width 175 height 31
drag, startPoint x: 240, startPoint y: 165, endPoint x: 203, endPoint y: 129, distance: 51.6
click at [203, 129] on div "Vem är [PERSON_NAME]? År 2022 svängde karriärvinden till [PERSON_NAME] fördel n…" at bounding box center [247, 145] width 175 height 280
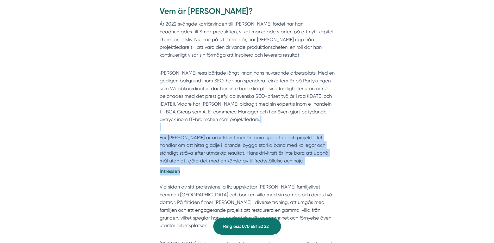
click at [203, 129] on p "[PERSON_NAME] resa började långt innan hans nuvarande arbetsplats. Med en gedig…" at bounding box center [247, 100] width 175 height 62
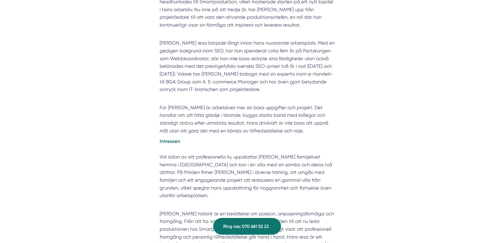
scroll to position [286, 0]
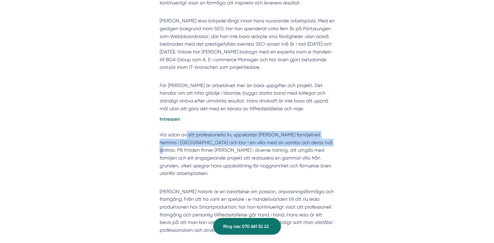
drag, startPoint x: 214, startPoint y: 135, endPoint x: 312, endPoint y: 139, distance: 98.5
click at [312, 139] on p "Intressen Vid sidan av sitt professionella liv, uppskattar [PERSON_NAME] familj…" at bounding box center [247, 150] width 175 height 70
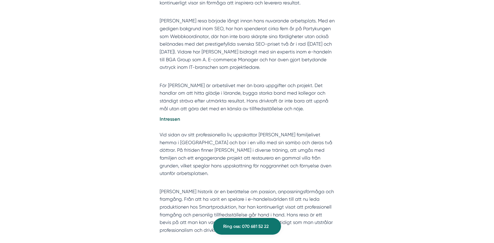
drag, startPoint x: 312, startPoint y: 139, endPoint x: 309, endPoint y: 149, distance: 10.5
click at [309, 149] on p "Intressen Vid sidan av sitt professionella liv, uppskattar [PERSON_NAME] familj…" at bounding box center [247, 150] width 175 height 70
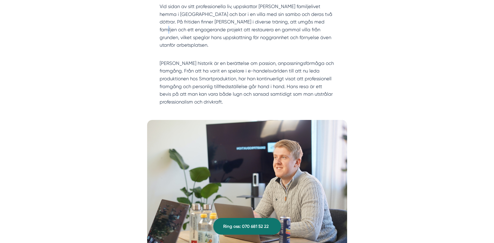
scroll to position [417, 0]
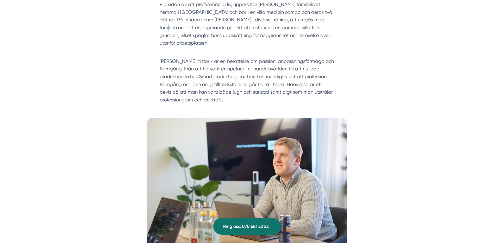
drag, startPoint x: 199, startPoint y: 62, endPoint x: 250, endPoint y: 99, distance: 63.3
click at [250, 99] on p "[PERSON_NAME] historik är en berättelse om passion, anpassningsförmåga och fram…" at bounding box center [247, 80] width 175 height 46
click at [186, 64] on p "[PERSON_NAME] historik är en berättelse om passion, anpassningsförmåga och fram…" at bounding box center [247, 80] width 175 height 46
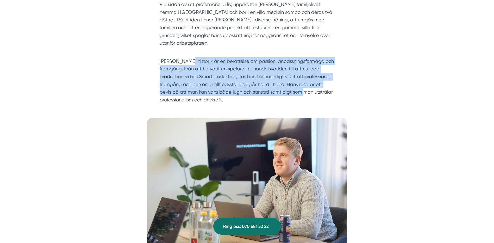
drag, startPoint x: 260, startPoint y: 79, endPoint x: 279, endPoint y: 89, distance: 20.7
click at [279, 89] on p "[PERSON_NAME] historik är en berättelse om passion, anpassningsförmåga och fram…" at bounding box center [247, 80] width 175 height 46
click at [279, 90] on p "[PERSON_NAME] historik är en berättelse om passion, anpassningsförmåga och fram…" at bounding box center [247, 80] width 175 height 46
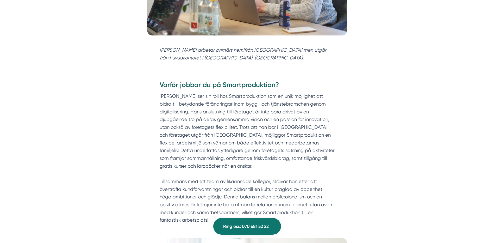
scroll to position [625, 0]
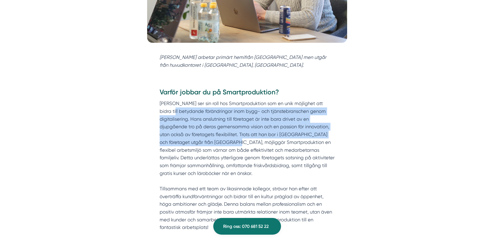
drag, startPoint x: 193, startPoint y: 122, endPoint x: 223, endPoint y: 140, distance: 34.2
click at [223, 139] on p "Nicholas Thunberg ser sin roll hos Smartproduktion som en unik möjlighet att bi…" at bounding box center [247, 164] width 175 height 131
click at [223, 140] on p "Nicholas Thunberg ser sin roll hos Smartproduktion som en unik möjlighet att bi…" at bounding box center [247, 164] width 175 height 131
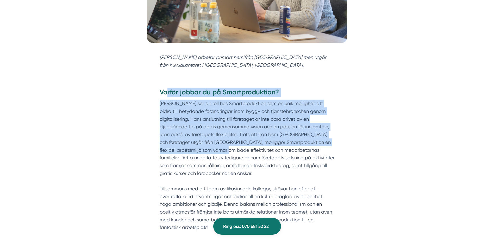
drag, startPoint x: 212, startPoint y: 146, endPoint x: 167, endPoint y: 97, distance: 66.7
click at [167, 97] on div "Varför jobbar du på Smartproduktion? Nicholas Thunberg ser sin roll hos Smartpr…" at bounding box center [247, 158] width 175 height 143
drag, startPoint x: 167, startPoint y: 97, endPoint x: 193, endPoint y: 106, distance: 28.0
click at [194, 105] on p "Nicholas Thunberg ser sin roll hos Smartproduktion som en unik möjlighet att bi…" at bounding box center [247, 164] width 175 height 131
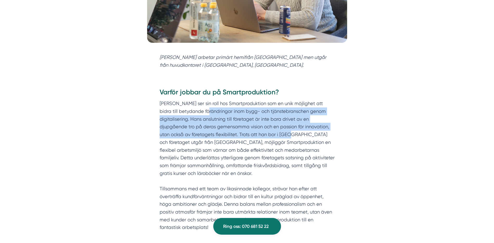
drag, startPoint x: 260, startPoint y: 111, endPoint x: 281, endPoint y: 140, distance: 35.4
click at [281, 140] on p "Nicholas Thunberg ser sin roll hos Smartproduktion som en unik möjlighet att bi…" at bounding box center [247, 164] width 175 height 131
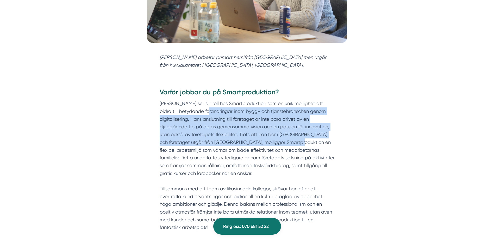
drag, startPoint x: 281, startPoint y: 140, endPoint x: 278, endPoint y: 141, distance: 2.7
click at [280, 140] on p "Nicholas Thunberg ser sin roll hos Smartproduktion som en unik möjlighet att bi…" at bounding box center [247, 164] width 175 height 131
drag, startPoint x: 241, startPoint y: 138, endPoint x: 208, endPoint y: 115, distance: 40.2
click at [208, 115] on p "Nicholas Thunberg ser sin roll hos Smartproduktion som en unik möjlighet att bi…" at bounding box center [247, 164] width 175 height 131
drag, startPoint x: 208, startPoint y: 115, endPoint x: 186, endPoint y: 137, distance: 31.3
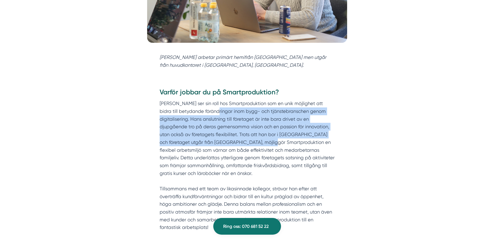
click at [188, 137] on p "Nicholas Thunberg ser sin roll hos Smartproduktion som en unik möjlighet att bi…" at bounding box center [247, 164] width 175 height 131
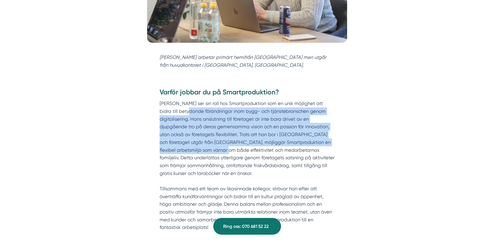
drag, startPoint x: 180, startPoint y: 112, endPoint x: 215, endPoint y: 151, distance: 52.3
click at [215, 151] on p "Nicholas Thunberg ser sin roll hos Smartproduktion som en unik möjlighet att bi…" at bounding box center [247, 164] width 175 height 131
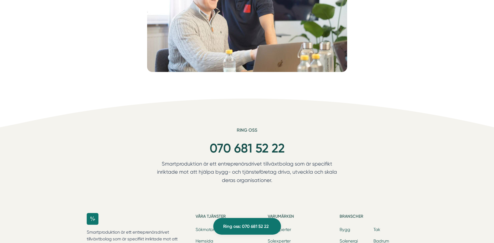
scroll to position [1016, 0]
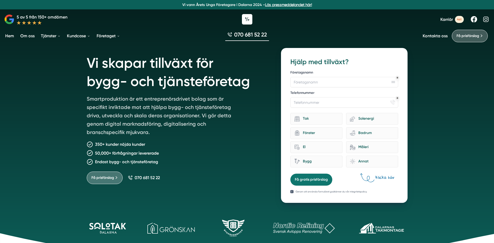
click at [25, 34] on link "Om oss" at bounding box center [27, 35] width 16 height 13
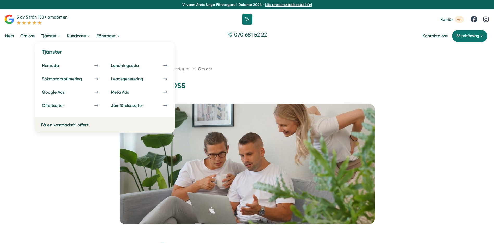
click at [47, 40] on link "Tjänster" at bounding box center [51, 35] width 22 height 13
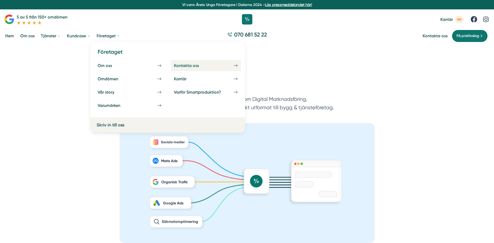
click at [181, 65] on div "Kontakta oss" at bounding box center [192, 65] width 37 height 5
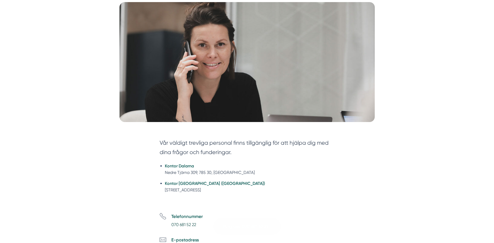
scroll to position [104, 0]
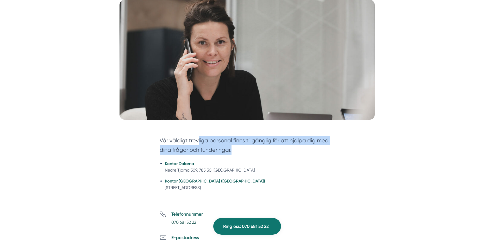
drag, startPoint x: 247, startPoint y: 151, endPoint x: 198, endPoint y: 139, distance: 50.8
click at [198, 139] on section "Vår väldigt trevliga personal finns tillgänglig för att hjälpa dig med dina frå…" at bounding box center [247, 146] width 175 height 21
drag, startPoint x: 197, startPoint y: 142, endPoint x: 246, endPoint y: 154, distance: 49.8
click at [246, 154] on section "Vår väldigt trevliga personal finns tillgänglig för att hjälpa dig med dina frå…" at bounding box center [247, 146] width 175 height 21
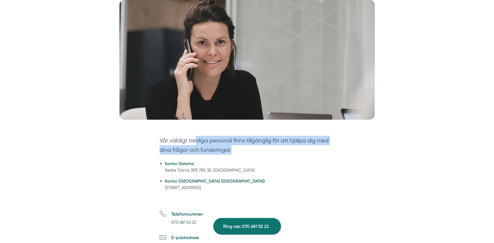
click at [247, 153] on section "Vår väldigt trevliga personal finns tillgänglig för att hjälpa dig med dina frå…" at bounding box center [247, 146] width 175 height 21
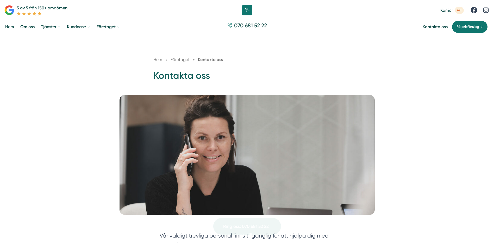
scroll to position [0, 0]
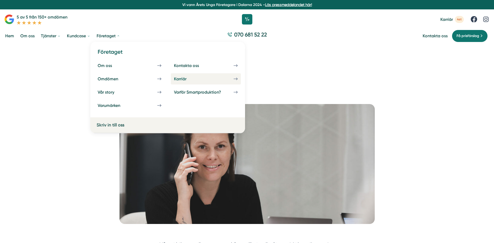
click at [187, 79] on div "Karriär" at bounding box center [186, 78] width 25 height 5
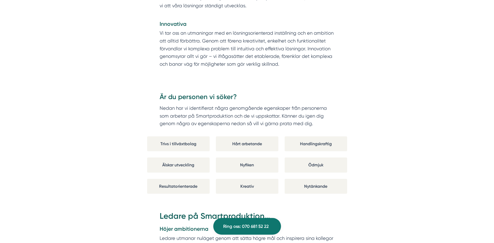
scroll to position [833, 0]
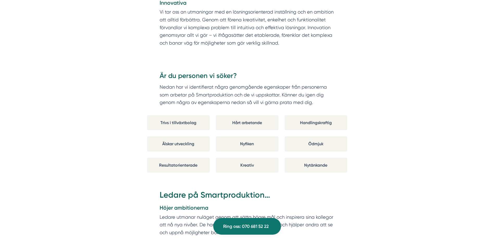
drag, startPoint x: 173, startPoint y: 128, endPoint x: 197, endPoint y: 161, distance: 40.5
click at [197, 161] on div "Trivs i tillväxtbolag Hårt arbetande Handlingskraftig Älskar utveckling Nyfiken…" at bounding box center [247, 143] width 200 height 57
click at [197, 161] on div "Resultatorienterade" at bounding box center [178, 165] width 62 height 15
click at [164, 136] on div "Älskar utveckling" at bounding box center [178, 143] width 62 height 15
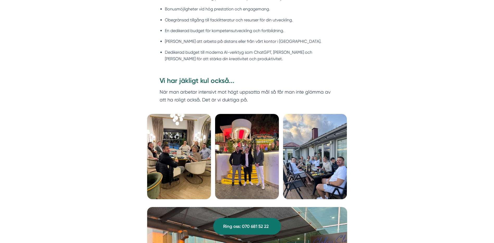
scroll to position [1588, 0]
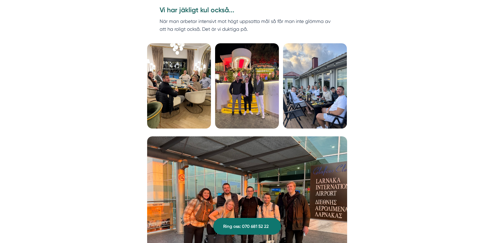
click at [190, 88] on img at bounding box center [179, 85] width 64 height 85
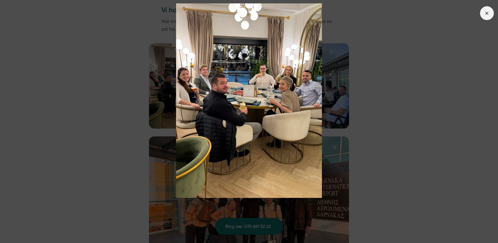
click at [484, 15] on icon at bounding box center [487, 13] width 6 height 6
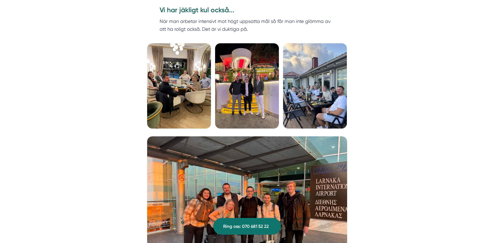
click at [333, 78] on img at bounding box center [315, 85] width 64 height 85
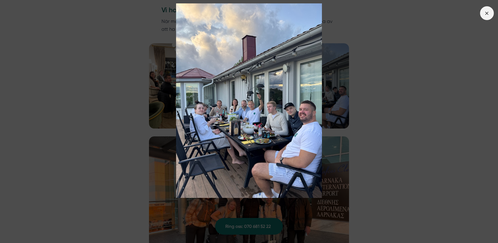
click at [484, 12] on icon at bounding box center [487, 13] width 6 height 6
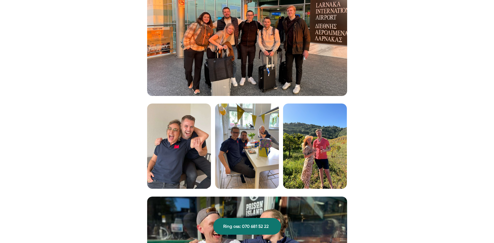
scroll to position [1849, 0]
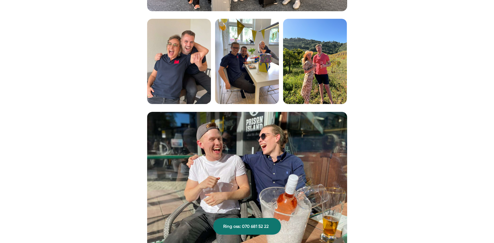
click at [336, 63] on img at bounding box center [315, 61] width 64 height 85
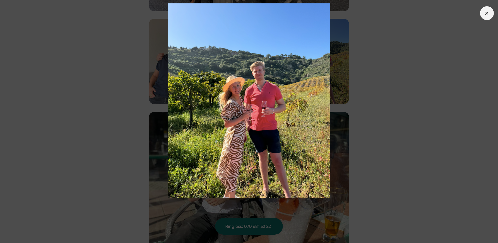
click at [485, 12] on icon at bounding box center [487, 13] width 6 height 6
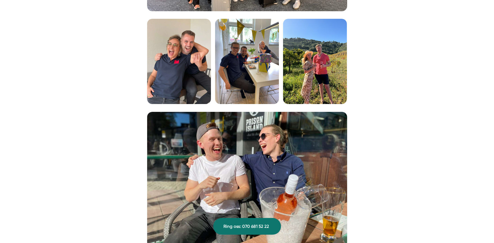
click at [228, 76] on img at bounding box center [247, 61] width 64 height 85
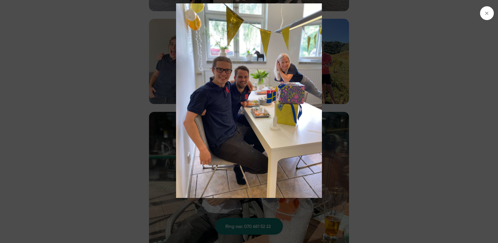
click at [483, 15] on span at bounding box center [487, 13] width 14 height 14
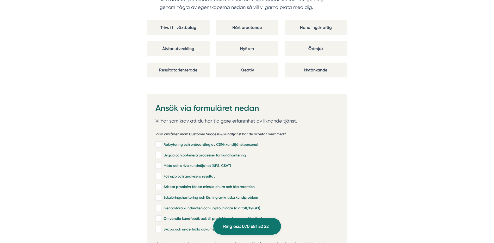
scroll to position [1016, 0]
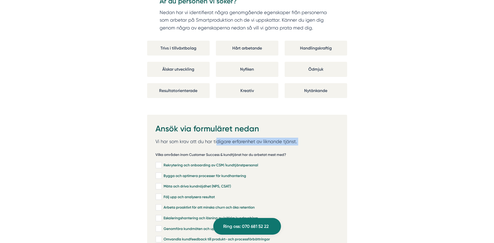
drag, startPoint x: 216, startPoint y: 134, endPoint x: 302, endPoint y: 143, distance: 86.7
drag, startPoint x: 302, startPoint y: 143, endPoint x: 308, endPoint y: 131, distance: 13.4
click at [302, 148] on div "Vilka områden inom Customer Success & kundtjänst har du arbetat mest med? Rekry…" at bounding box center [246, 202] width 183 height 109
